Goal: Navigation & Orientation: Find specific page/section

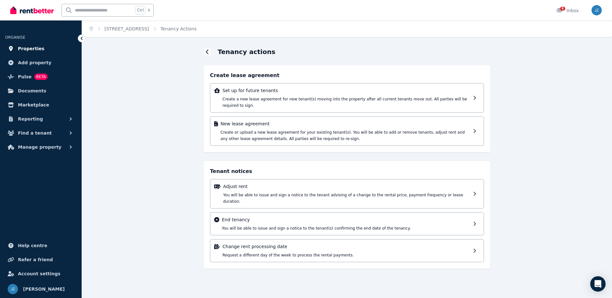
click at [28, 45] on span "Properties" at bounding box center [31, 49] width 27 height 8
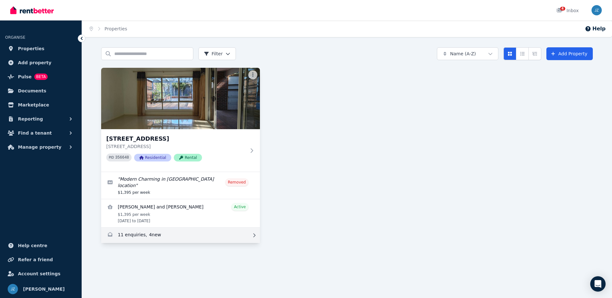
click at [142, 229] on link "Enquiries for 21A Peel St, Kew" at bounding box center [180, 235] width 159 height 15
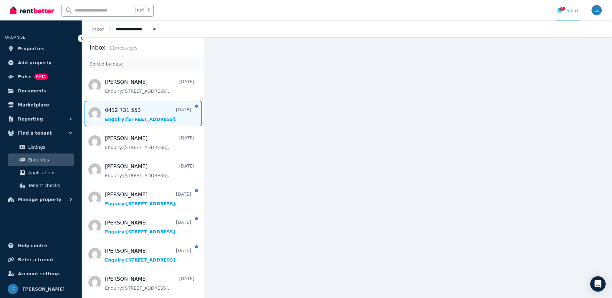
click at [128, 115] on span "Message list" at bounding box center [143, 114] width 123 height 26
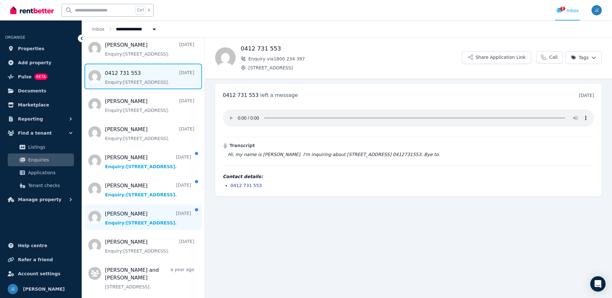
scroll to position [32, 0]
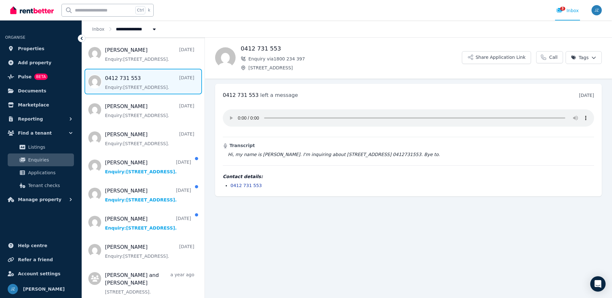
click at [184, 263] on ul "[PERSON_NAME] [DATE] Enquiry: [STREET_ADDRESS] . 0412 731 553 [DATE] Enquiry: […" at bounding box center [143, 212] width 123 height 343
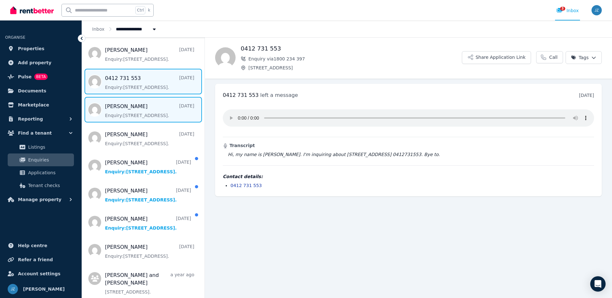
click at [153, 106] on span "Message list" at bounding box center [143, 110] width 123 height 26
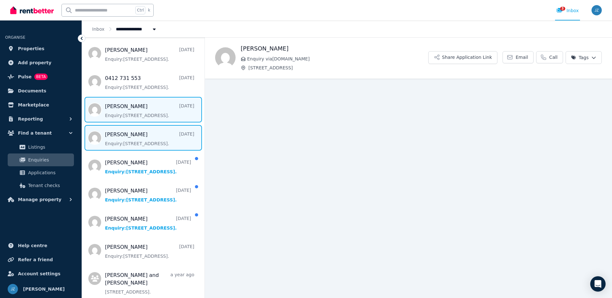
click at [141, 134] on span "Message list" at bounding box center [143, 138] width 123 height 26
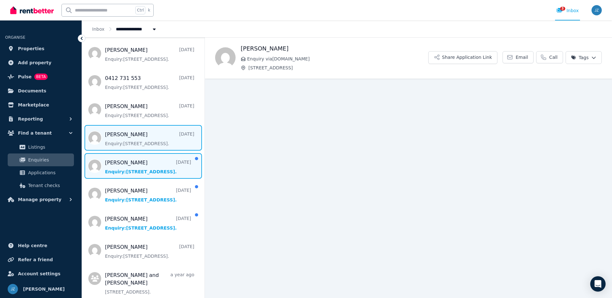
click at [121, 165] on span "Message list" at bounding box center [143, 166] width 123 height 26
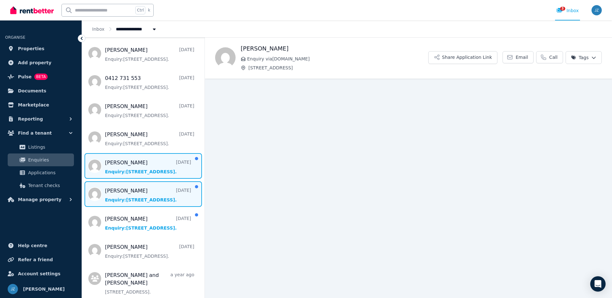
click at [128, 206] on span "Message list" at bounding box center [143, 194] width 123 height 26
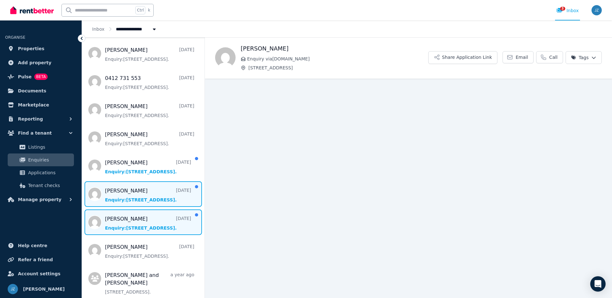
click at [134, 224] on span "Message list" at bounding box center [143, 223] width 123 height 26
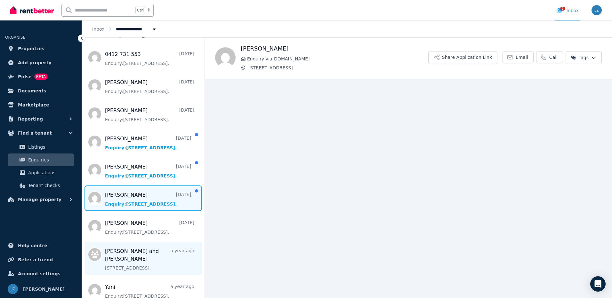
scroll to position [120, 0]
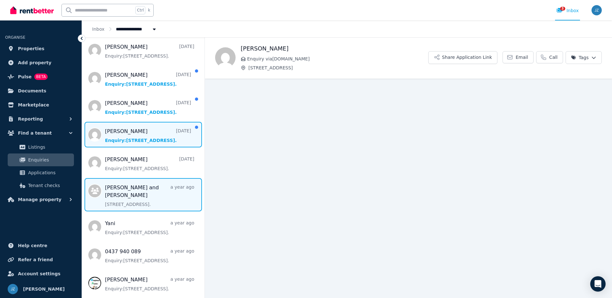
click at [136, 190] on span "Message list" at bounding box center [143, 194] width 123 height 33
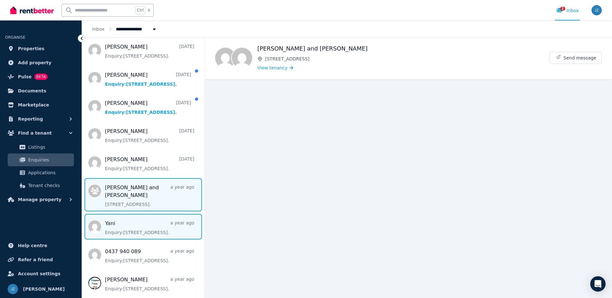
click at [140, 228] on span "Message list" at bounding box center [143, 227] width 123 height 26
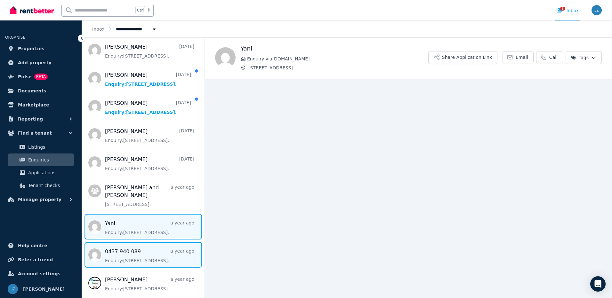
drag, startPoint x: 143, startPoint y: 258, endPoint x: 161, endPoint y: 265, distance: 19.1
click at [144, 259] on span "Message list" at bounding box center [143, 255] width 123 height 26
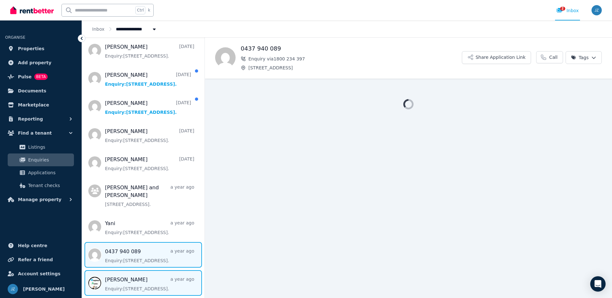
click at [147, 281] on span "Message list" at bounding box center [143, 283] width 123 height 26
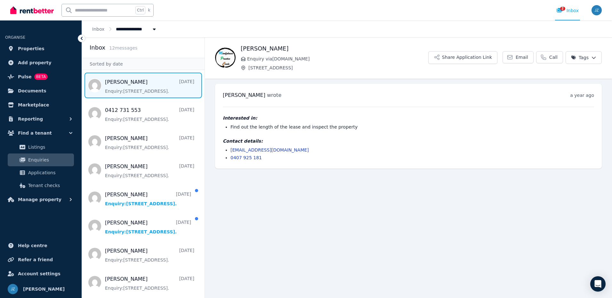
click at [123, 79] on span "Message list" at bounding box center [143, 86] width 123 height 26
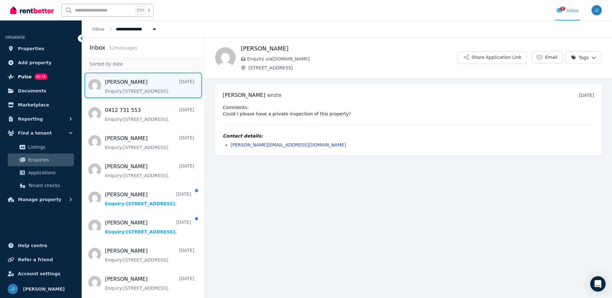
click at [23, 73] on span "Pulse" at bounding box center [25, 77] width 14 height 8
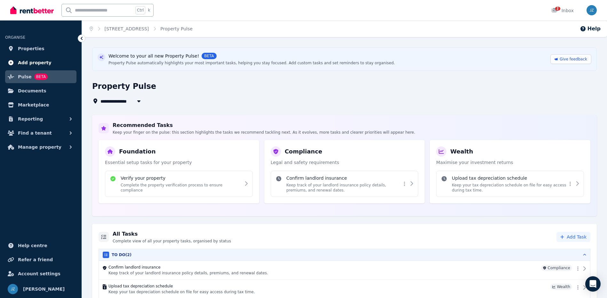
click at [35, 58] on link "Add property" at bounding box center [40, 62] width 71 height 13
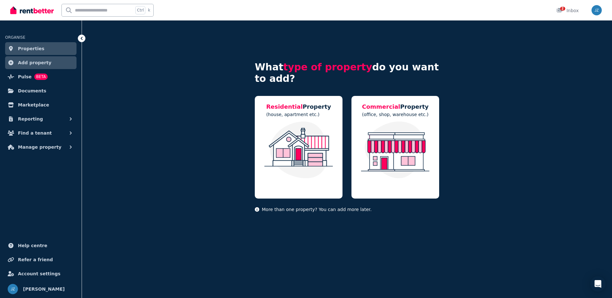
click at [36, 52] on span "Properties" at bounding box center [31, 49] width 27 height 8
